Goal: Task Accomplishment & Management: Use online tool/utility

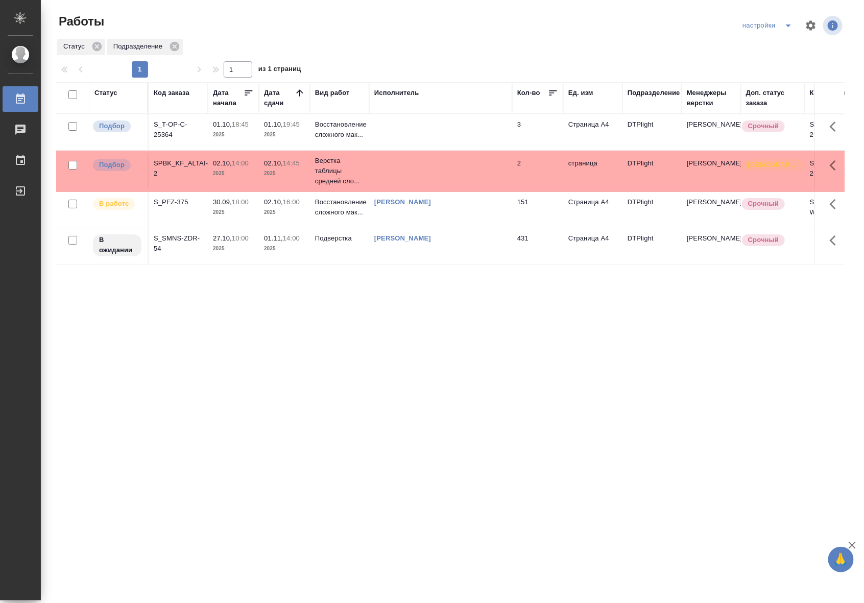
click at [445, 268] on div "Статус Код заказа Дата начала Дата сдачи Вид работ Исполнитель Кол-во Ед. изм П…" at bounding box center [450, 265] width 788 height 367
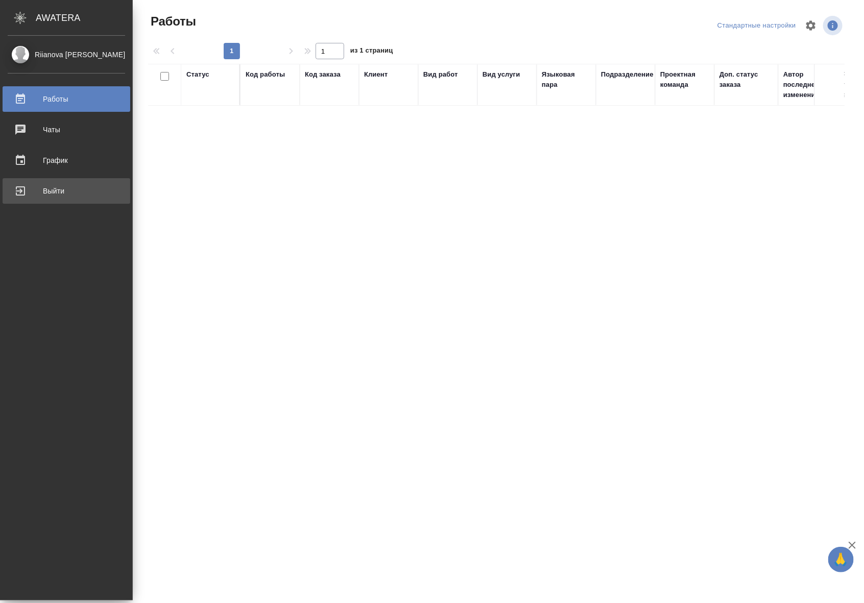
click at [21, 192] on div "Выйти" at bounding box center [66, 190] width 117 height 15
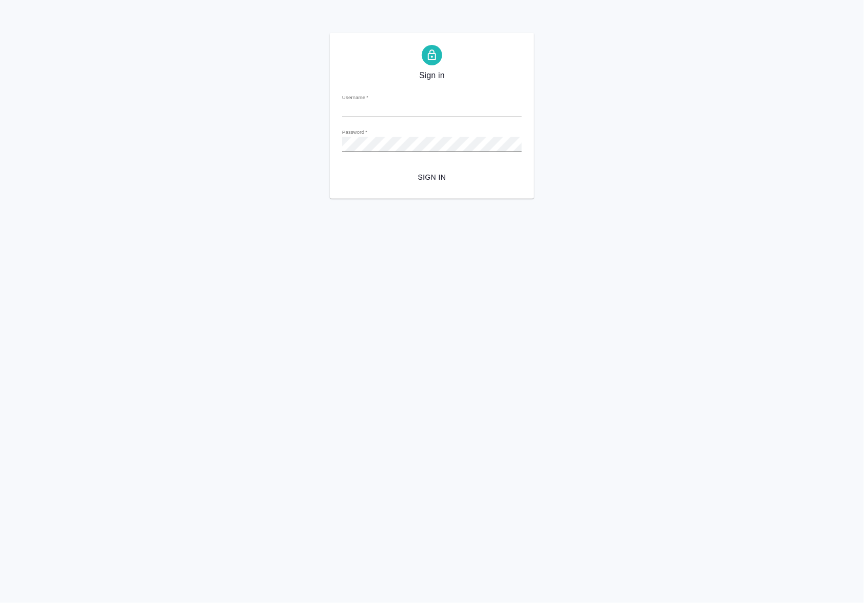
type input "[EMAIL_ADDRESS][DOMAIN_NAME]"
click at [437, 180] on span "Sign in" at bounding box center [431, 177] width 163 height 13
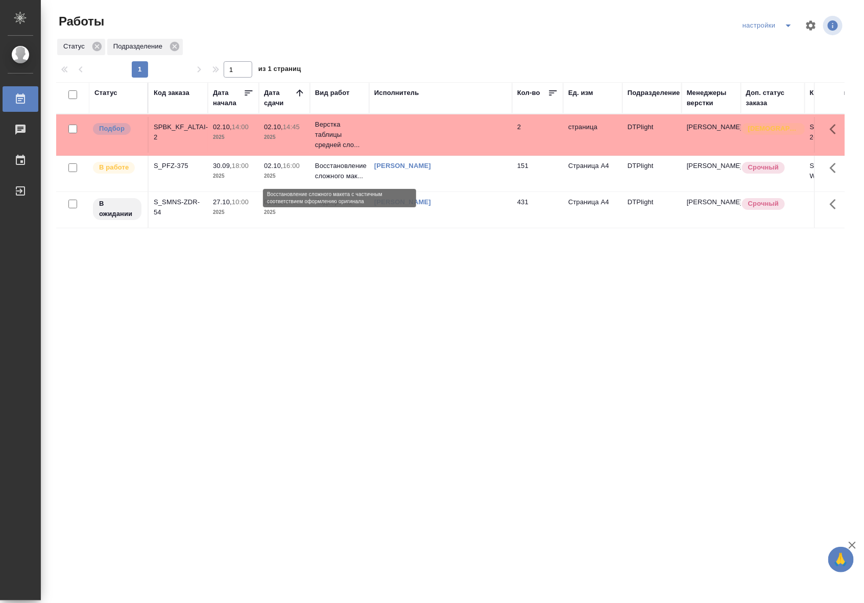
click at [323, 177] on p "Восстановление сложного мак..." at bounding box center [339, 171] width 49 height 20
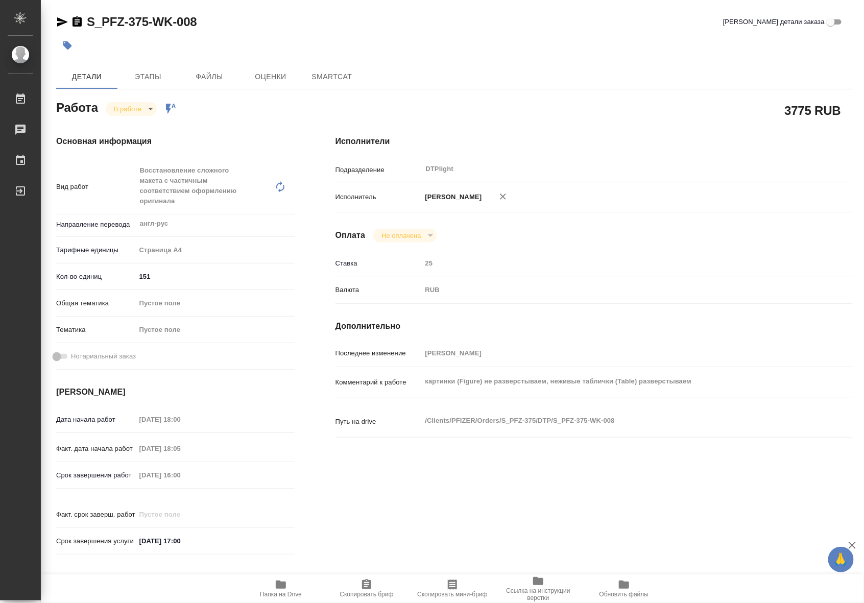
type textarea "x"
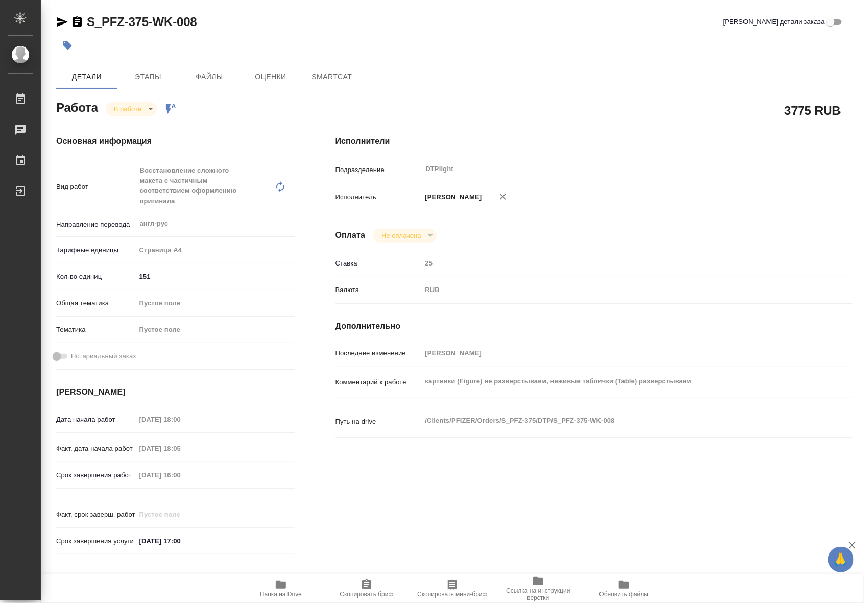
type textarea "x"
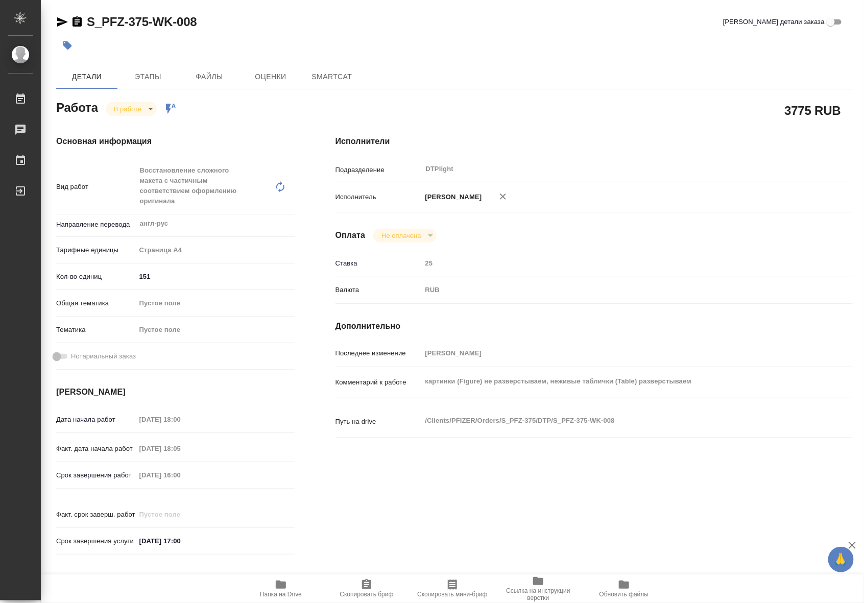
type textarea "x"
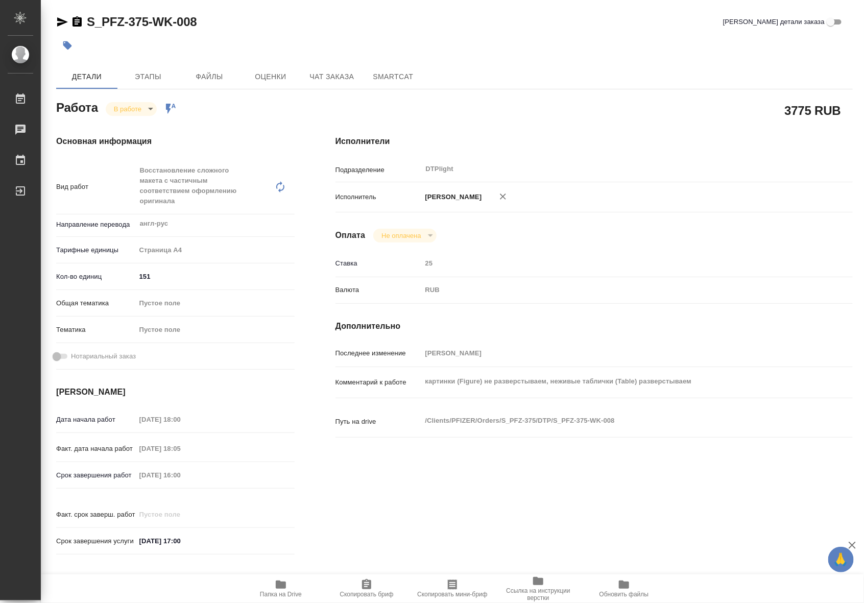
type textarea "x"
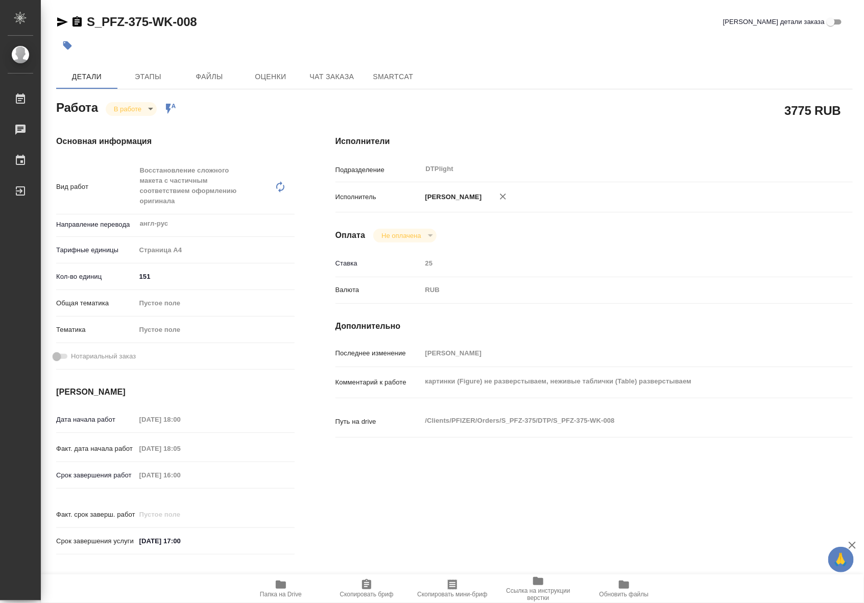
type textarea "x"
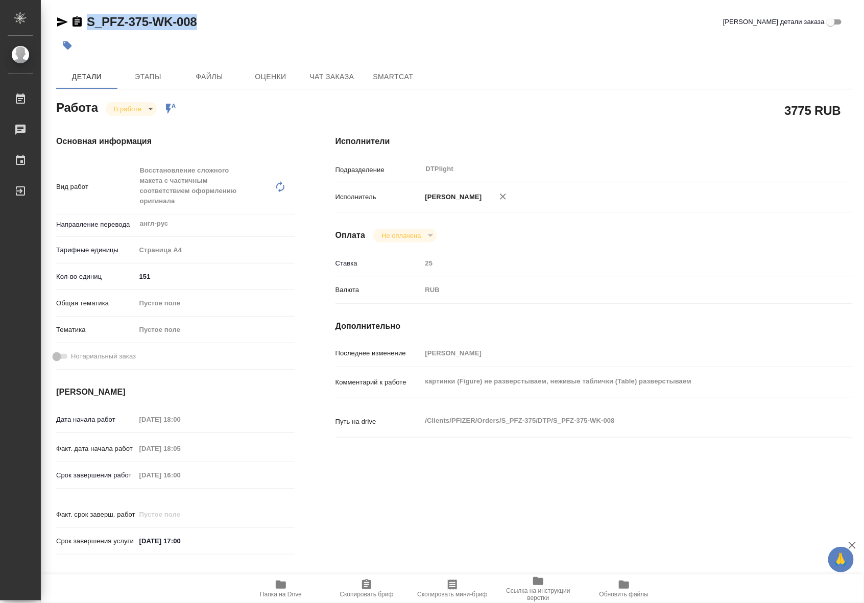
drag, startPoint x: 209, startPoint y: 21, endPoint x: 80, endPoint y: 21, distance: 129.1
click at [80, 21] on div "S_PFZ-375-WK-008 Кратко детали заказа" at bounding box center [454, 22] width 796 height 16
copy link "S_PFZ-375-WK-008"
click at [296, 594] on span "Папка на Drive" at bounding box center [281, 594] width 42 height 7
